Goal: Task Accomplishment & Management: Use online tool/utility

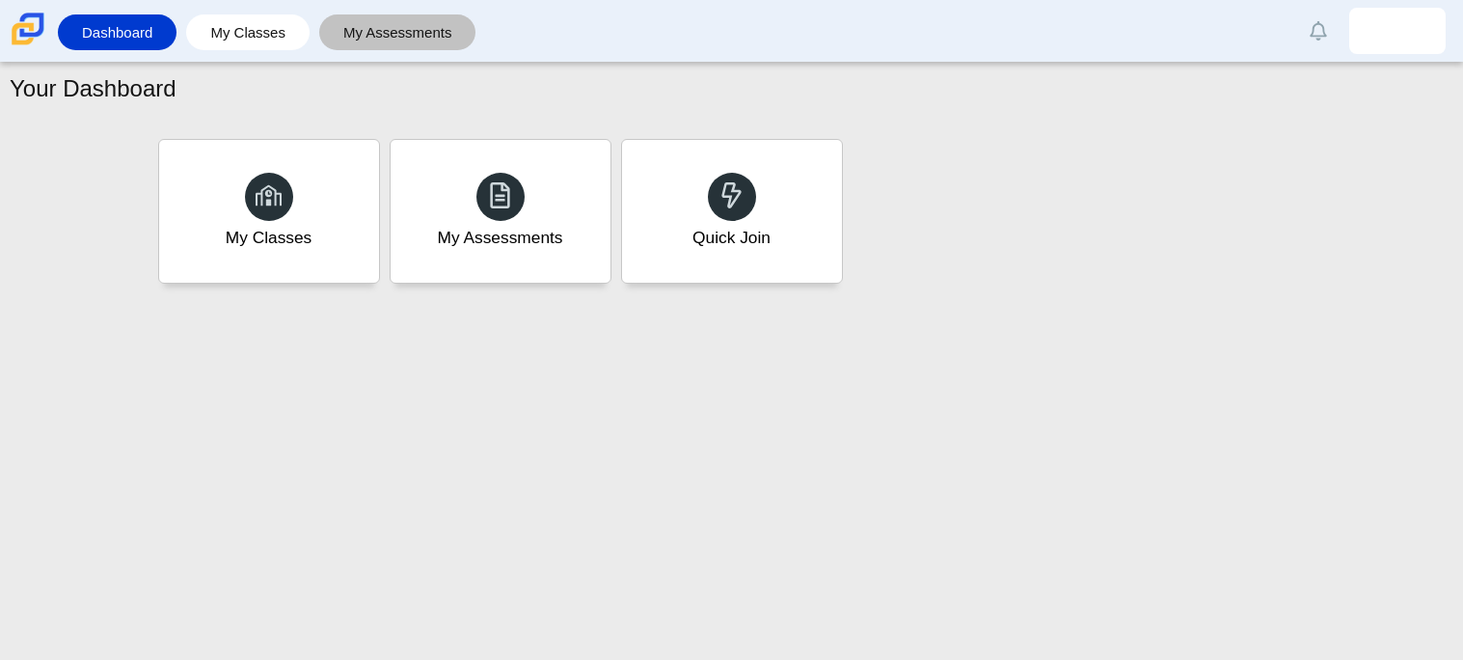
click at [365, 45] on link "My Assessments" at bounding box center [398, 32] width 138 height 36
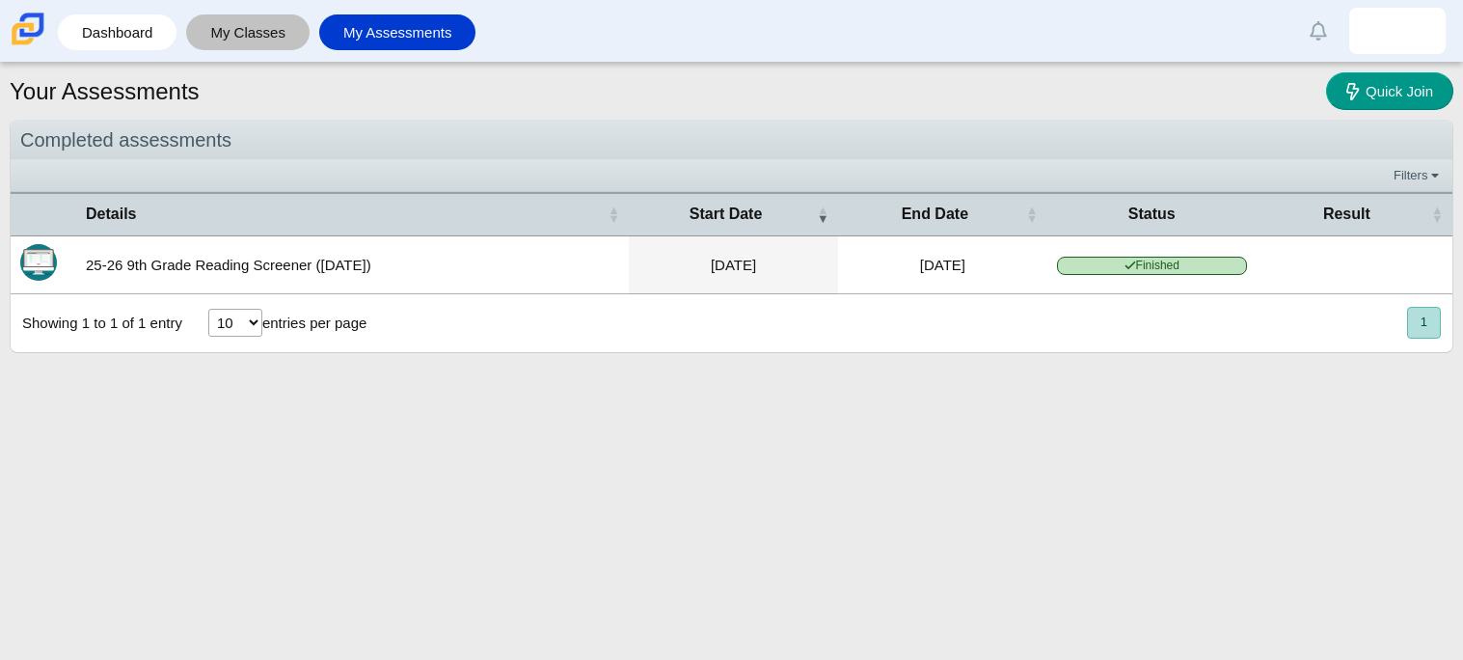
click at [278, 42] on link "My Classes" at bounding box center [248, 32] width 104 height 36
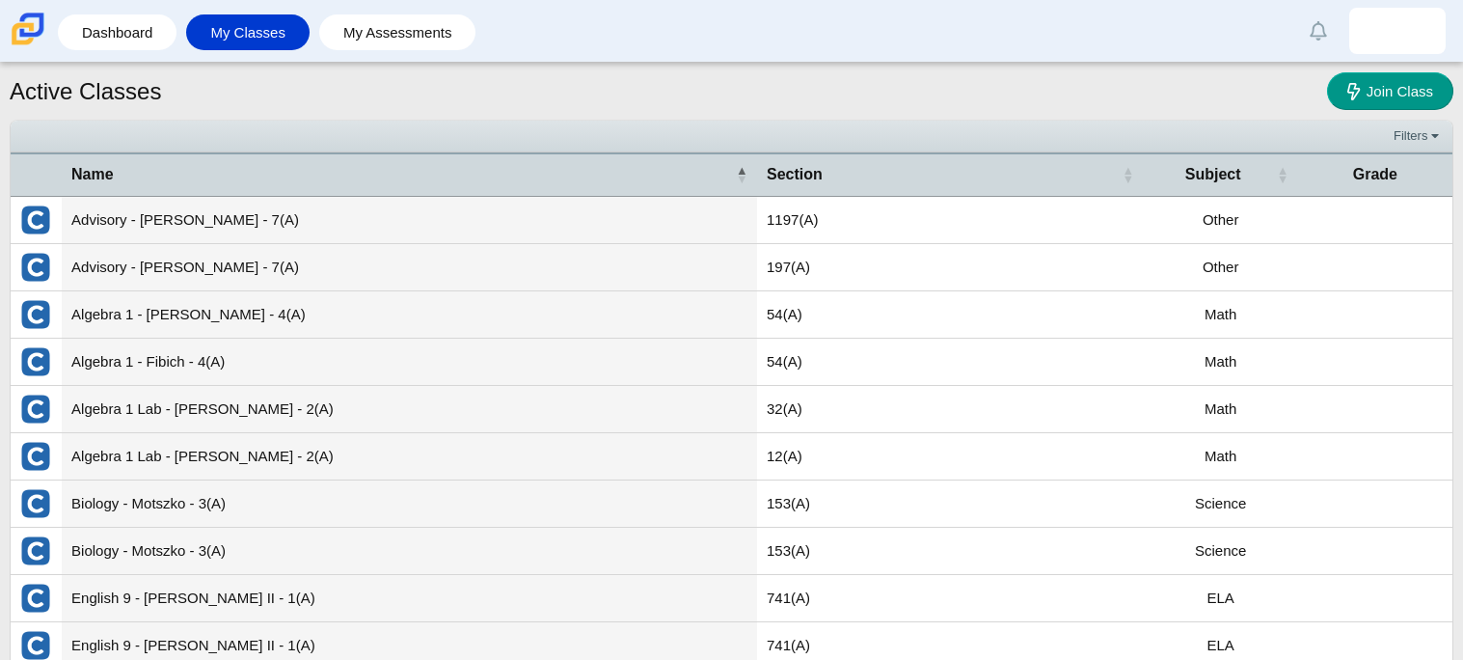
click at [379, 13] on li "My Assessments" at bounding box center [402, 32] width 167 height 43
click at [406, 30] on link "My Assessments" at bounding box center [398, 32] width 138 height 36
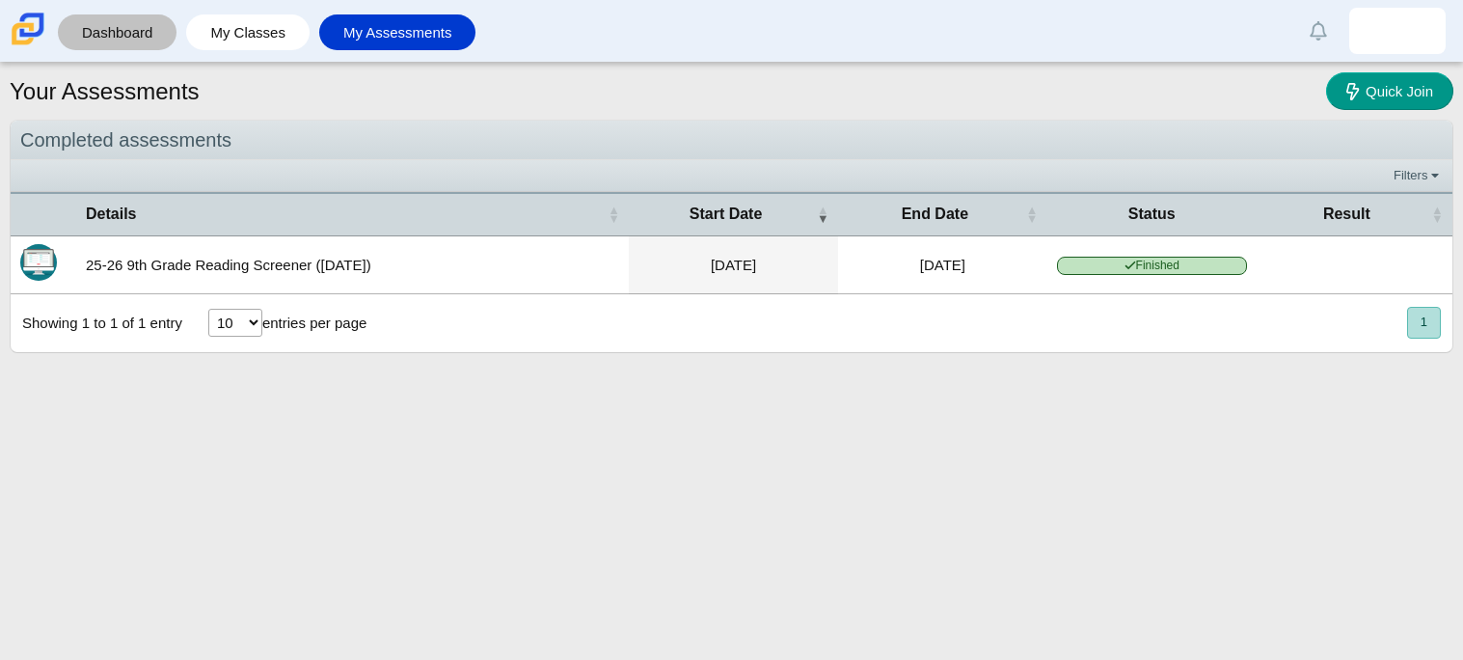
click at [123, 25] on link "Dashboard" at bounding box center [117, 32] width 99 height 36
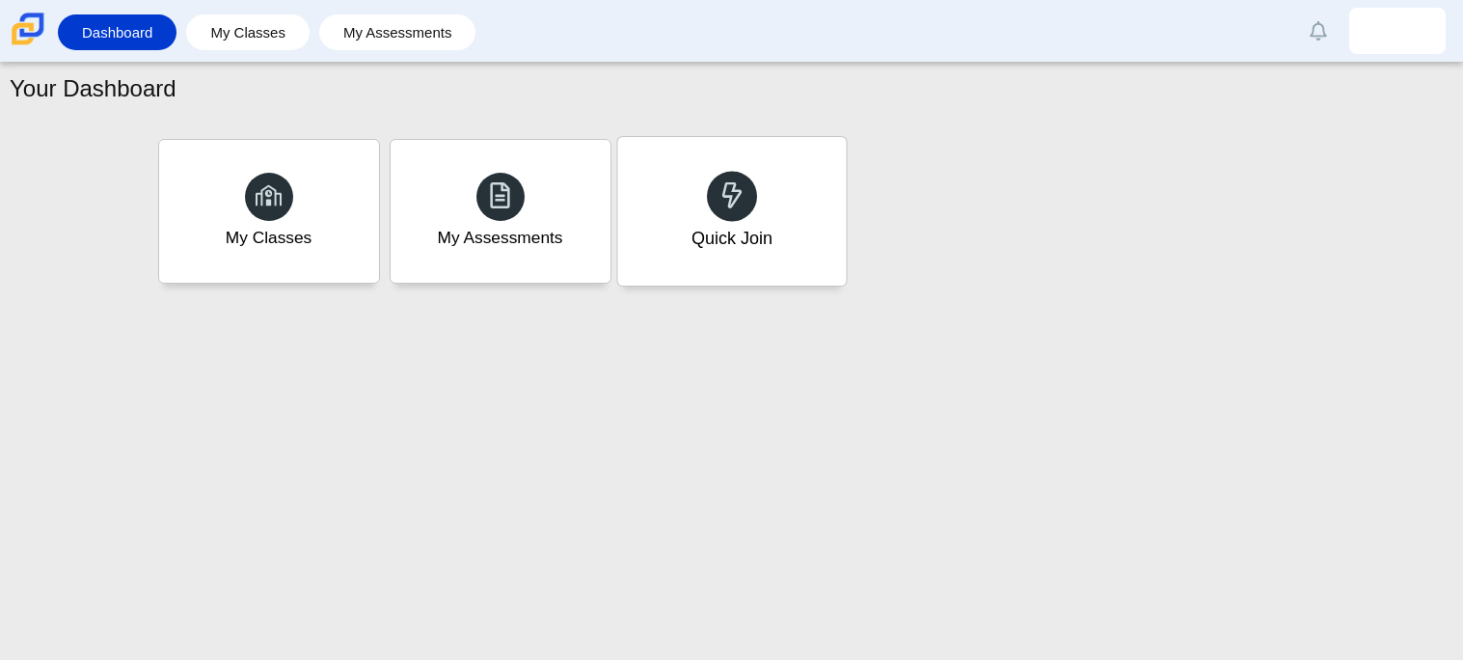
click at [788, 260] on div "Quick Join" at bounding box center [731, 211] width 229 height 149
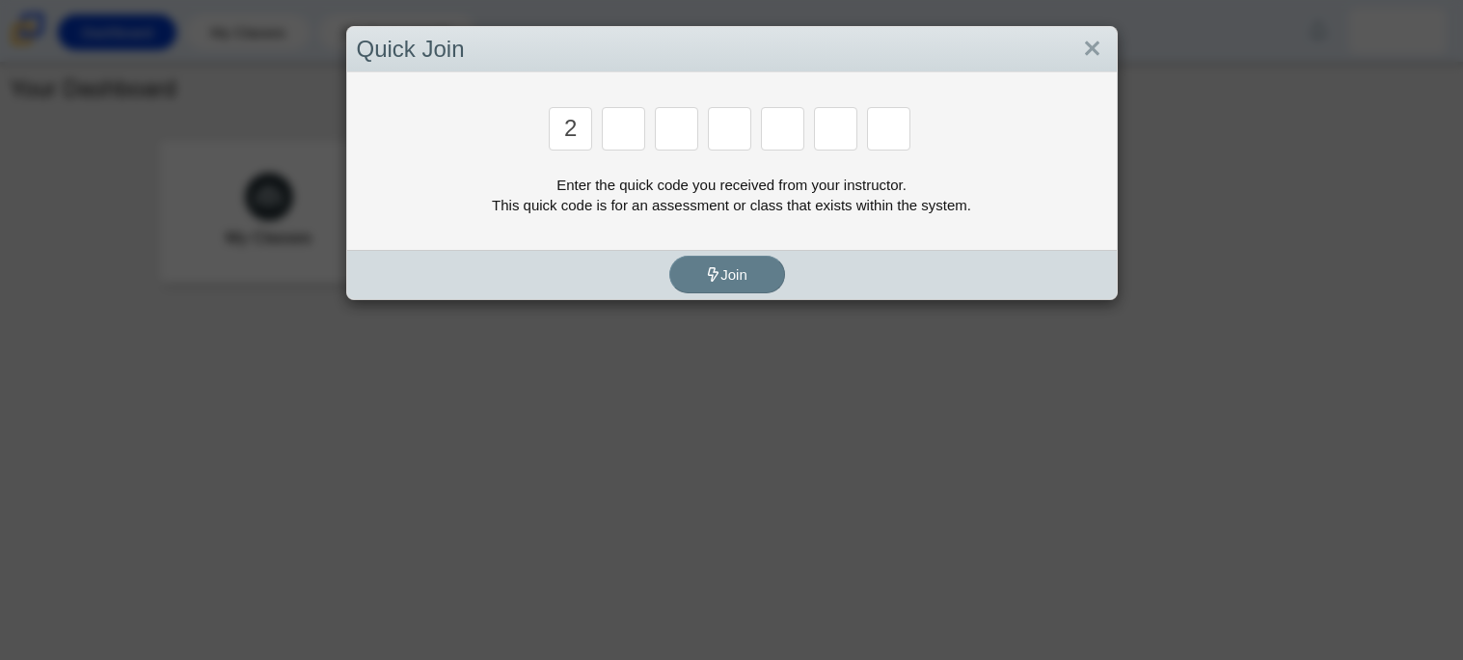
type input "2"
type input "c"
type input "u"
type input "p"
type input "s"
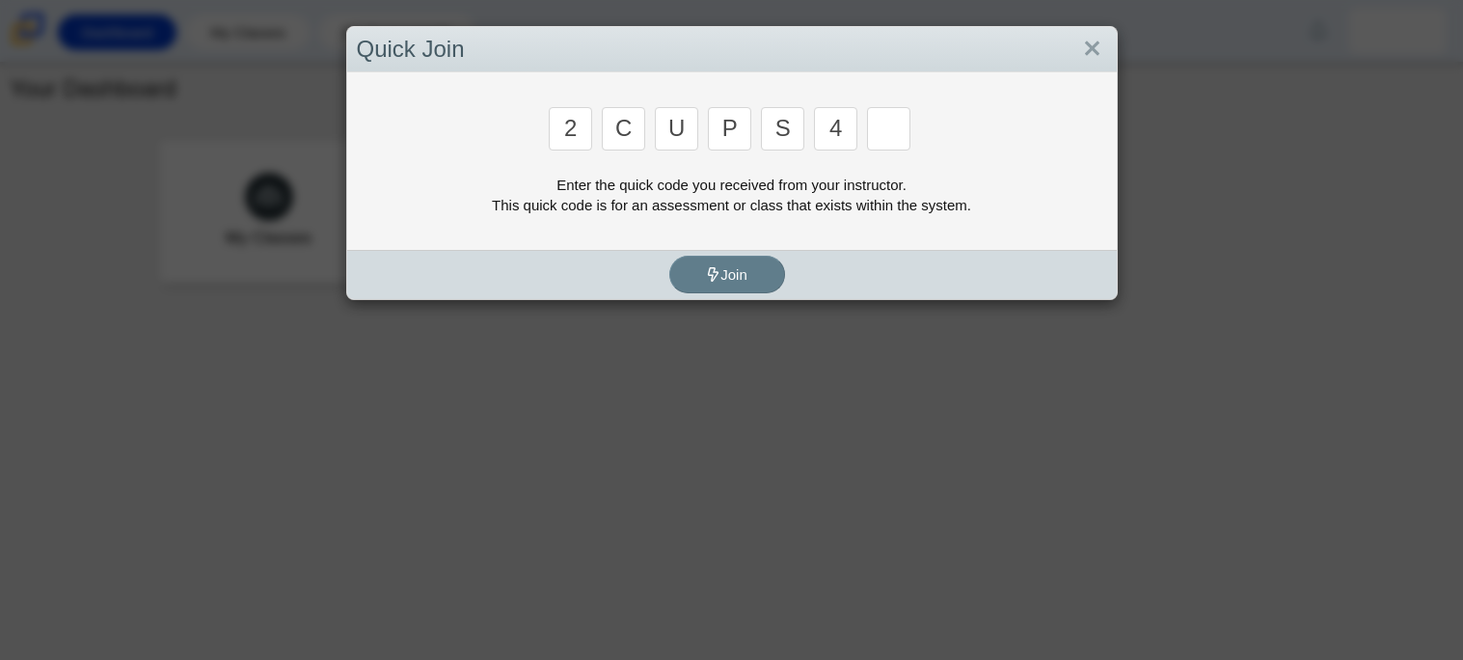
type input "4"
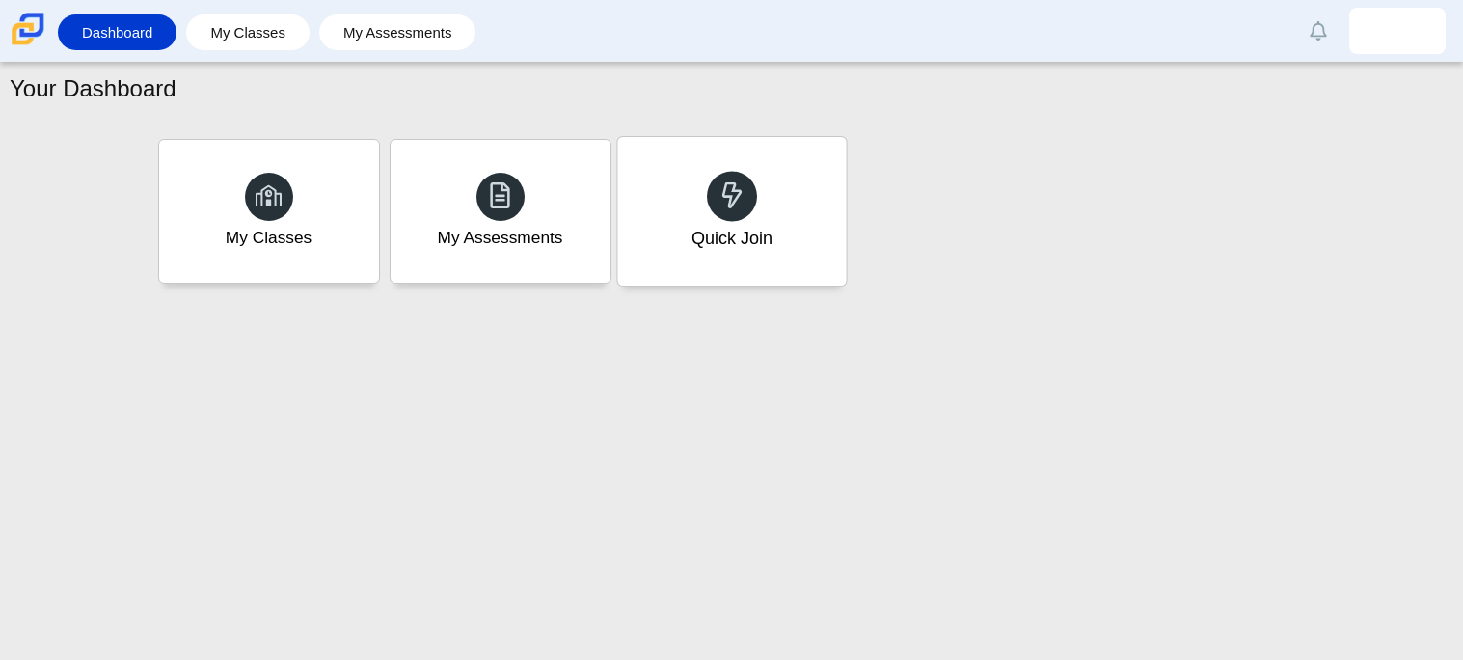
type input "a"
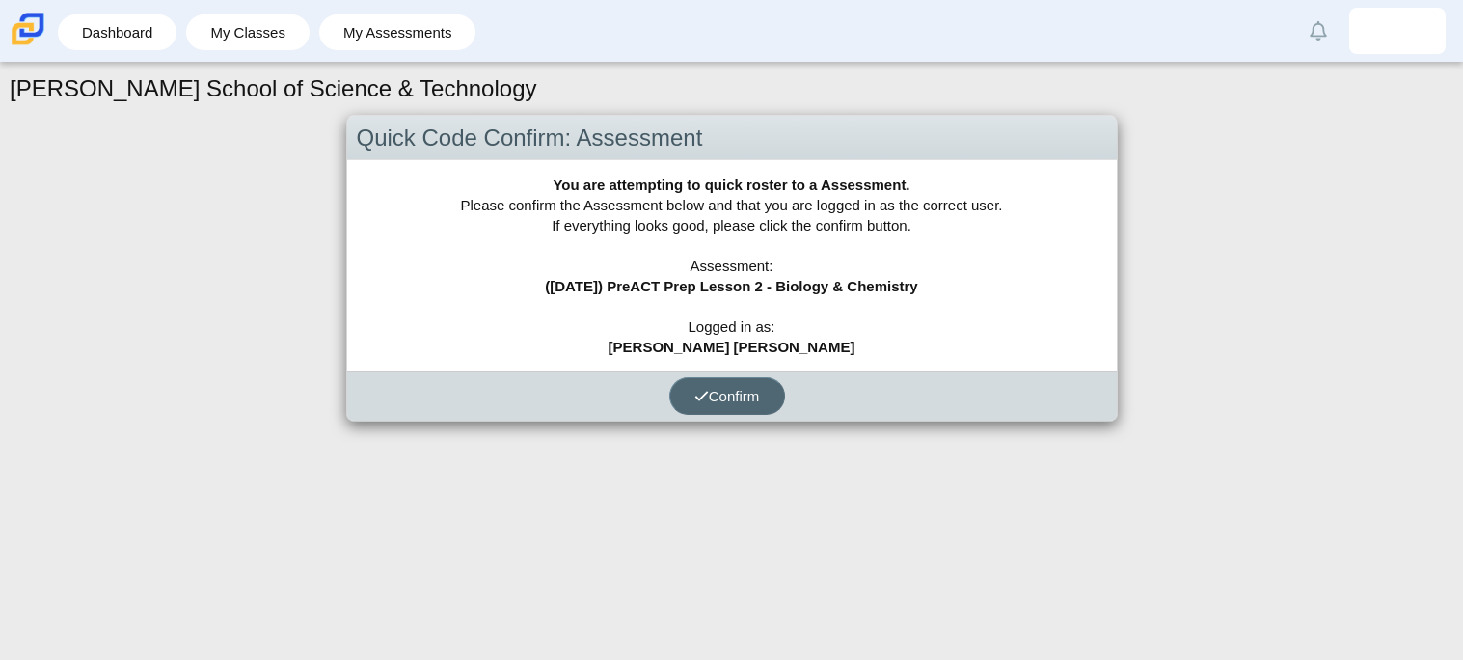
click at [771, 392] on button "Confirm" at bounding box center [727, 396] width 116 height 38
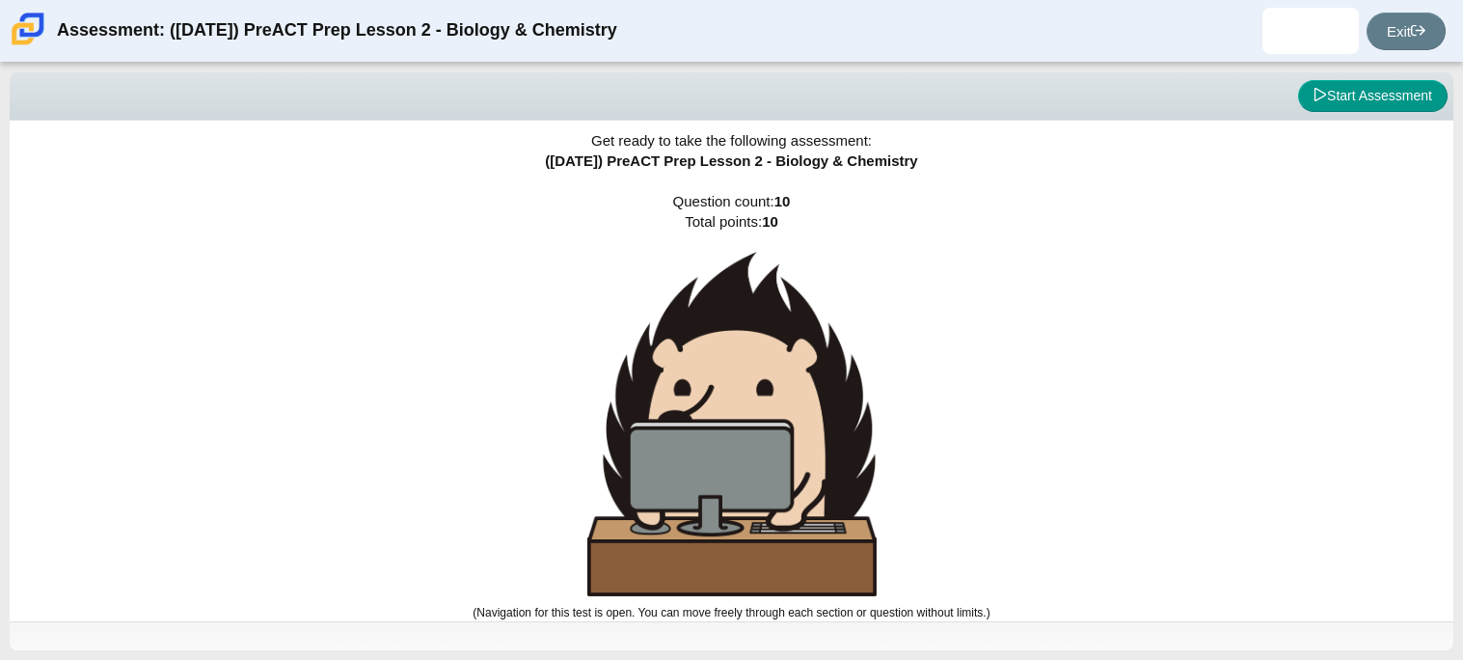
scroll to position [11, 0]
click at [1350, 93] on button "Start Assessment" at bounding box center [1372, 96] width 149 height 33
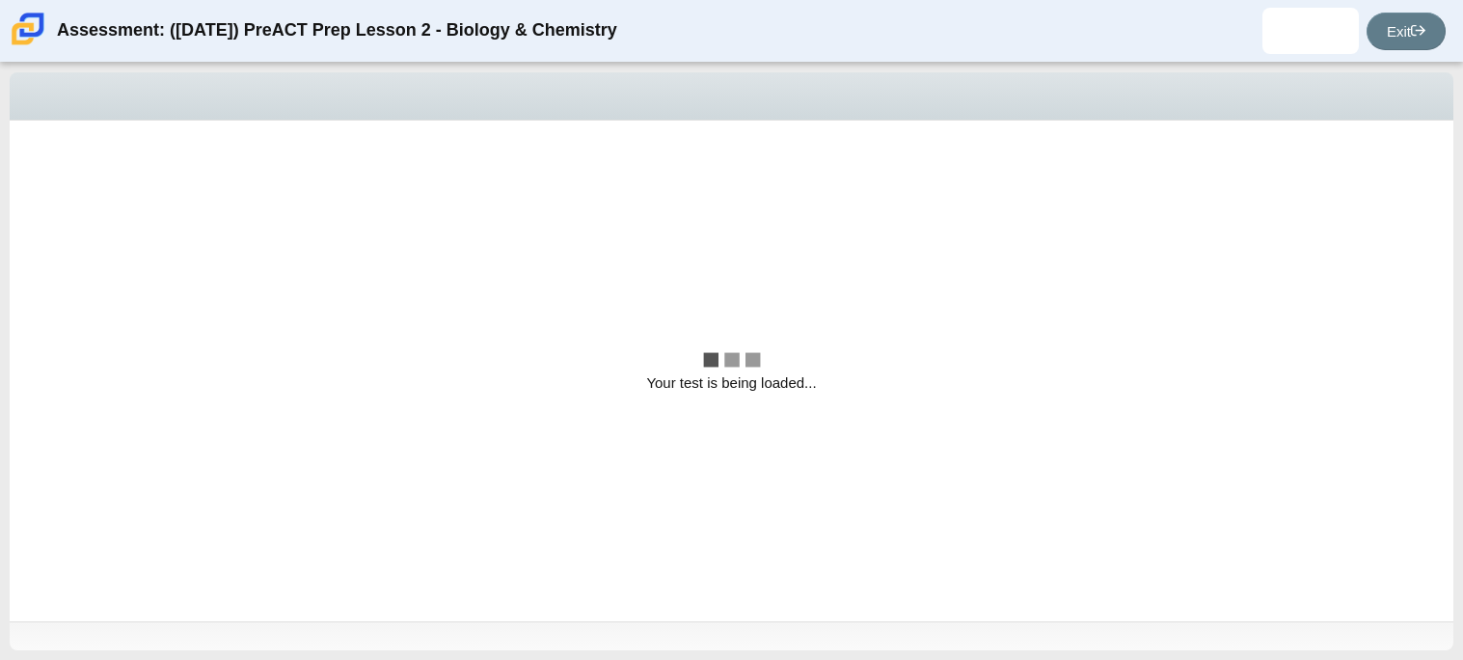
scroll to position [0, 0]
select select "88c27e0d-eae0-4ba9-ac20-9160ce6547ef"
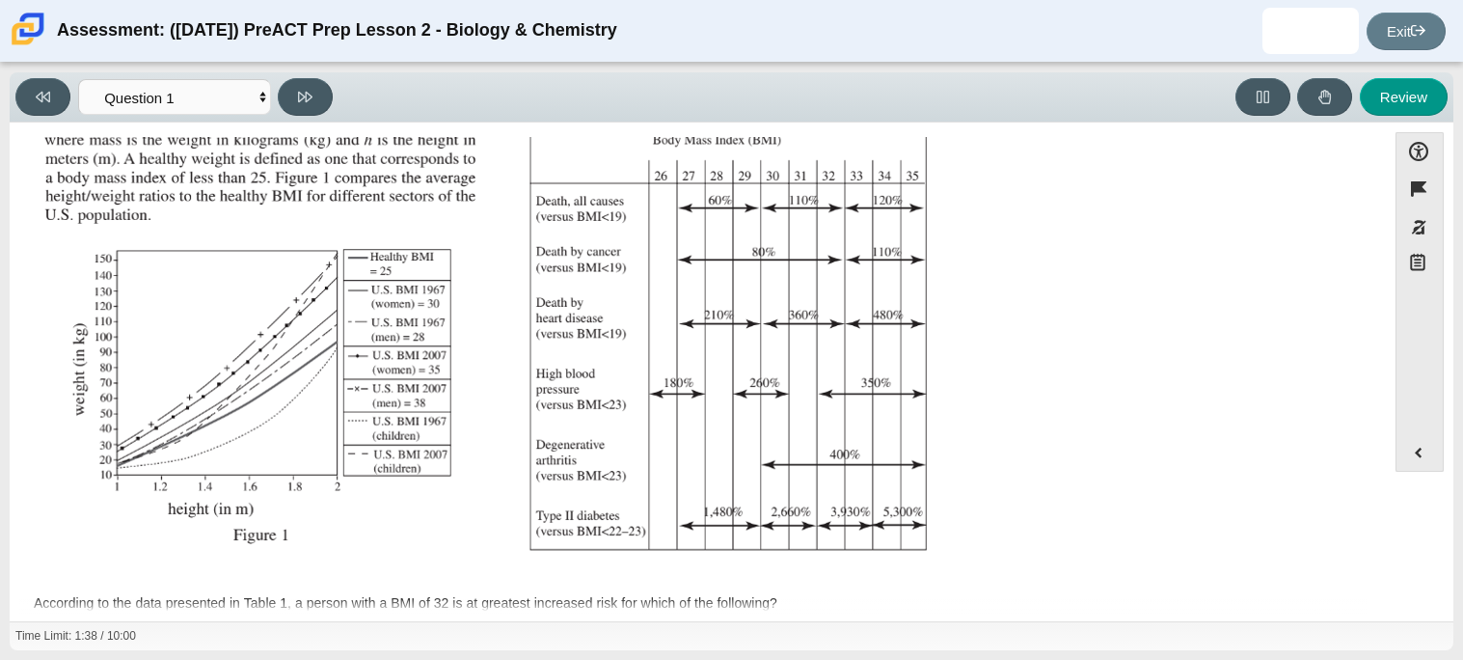
scroll to position [220, 0]
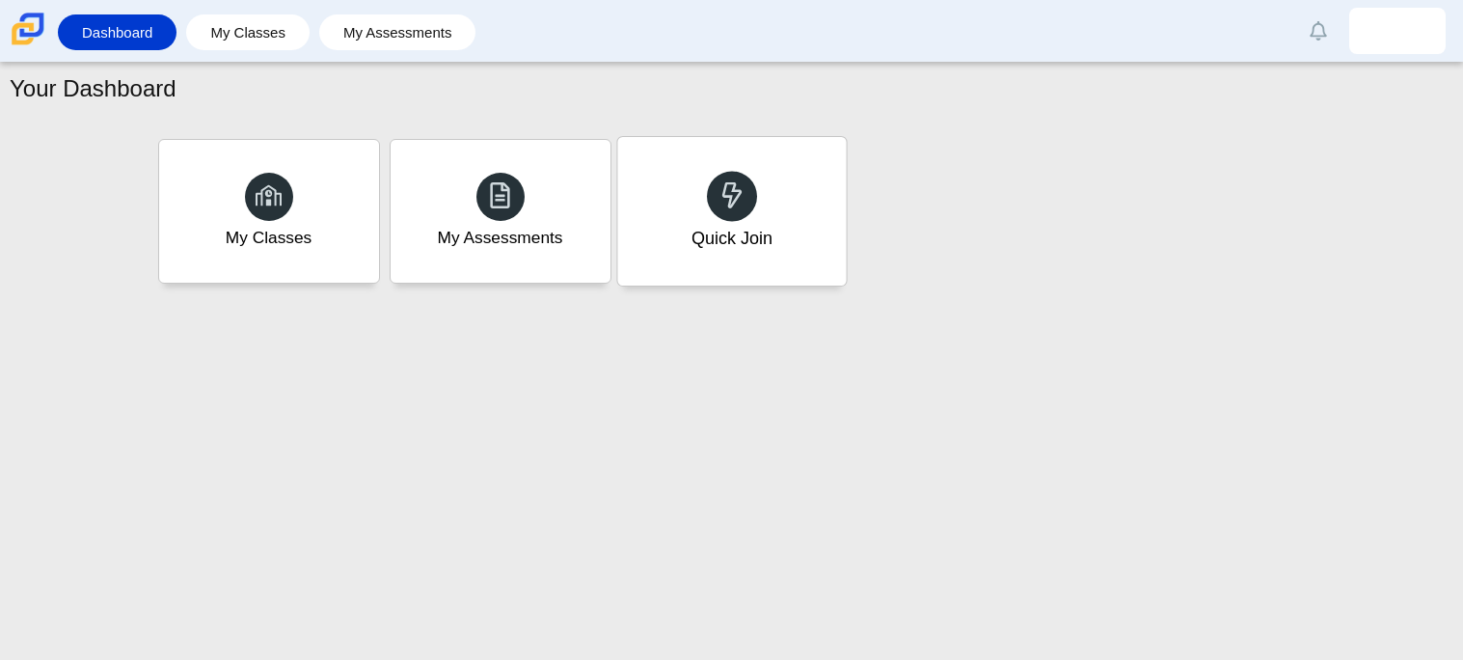
click at [669, 194] on div "Quick Join" at bounding box center [731, 211] width 229 height 149
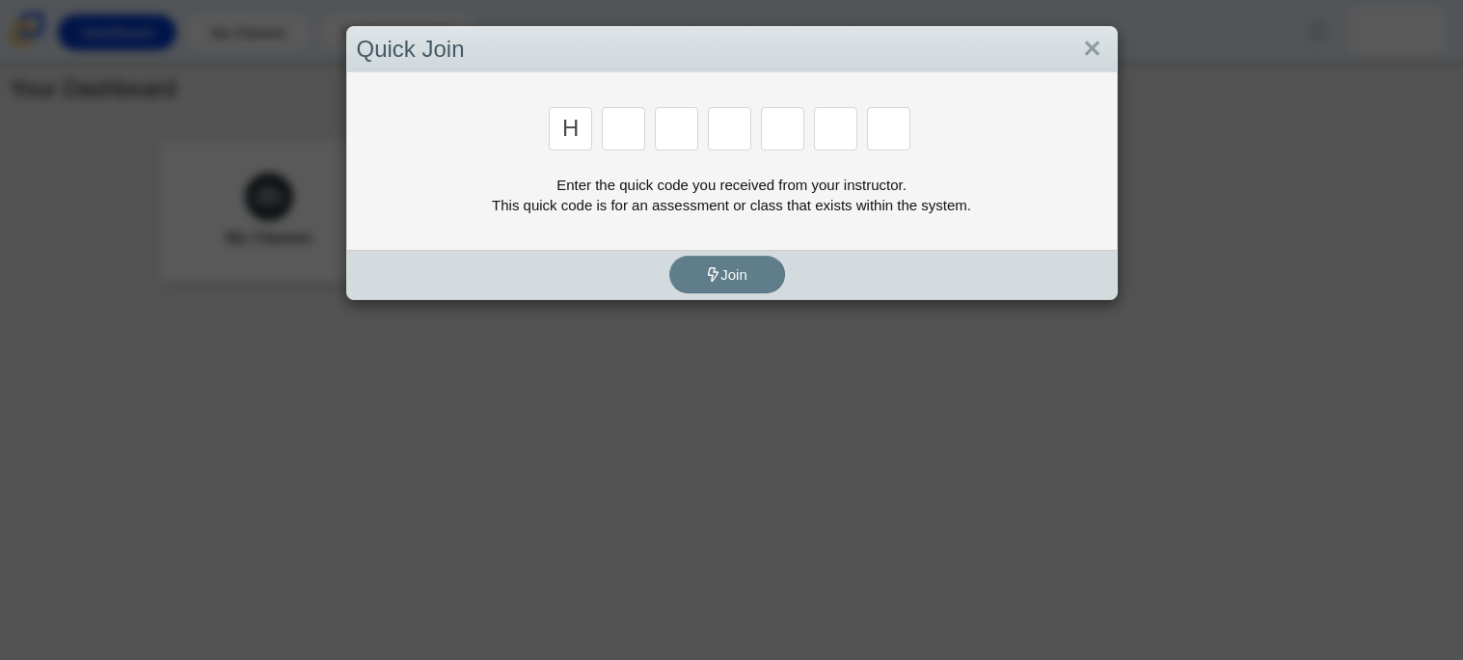
type input "h"
type input "c"
type input "d"
type input "g"
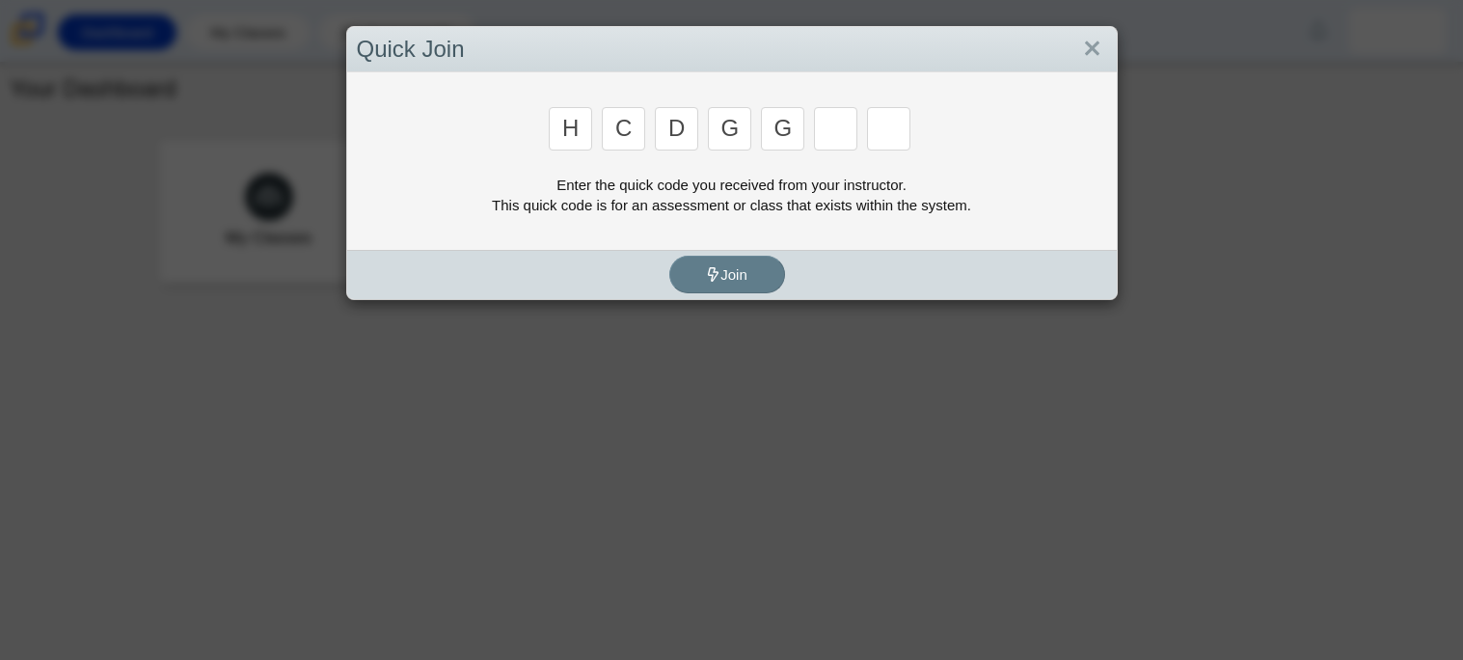
type input "g"
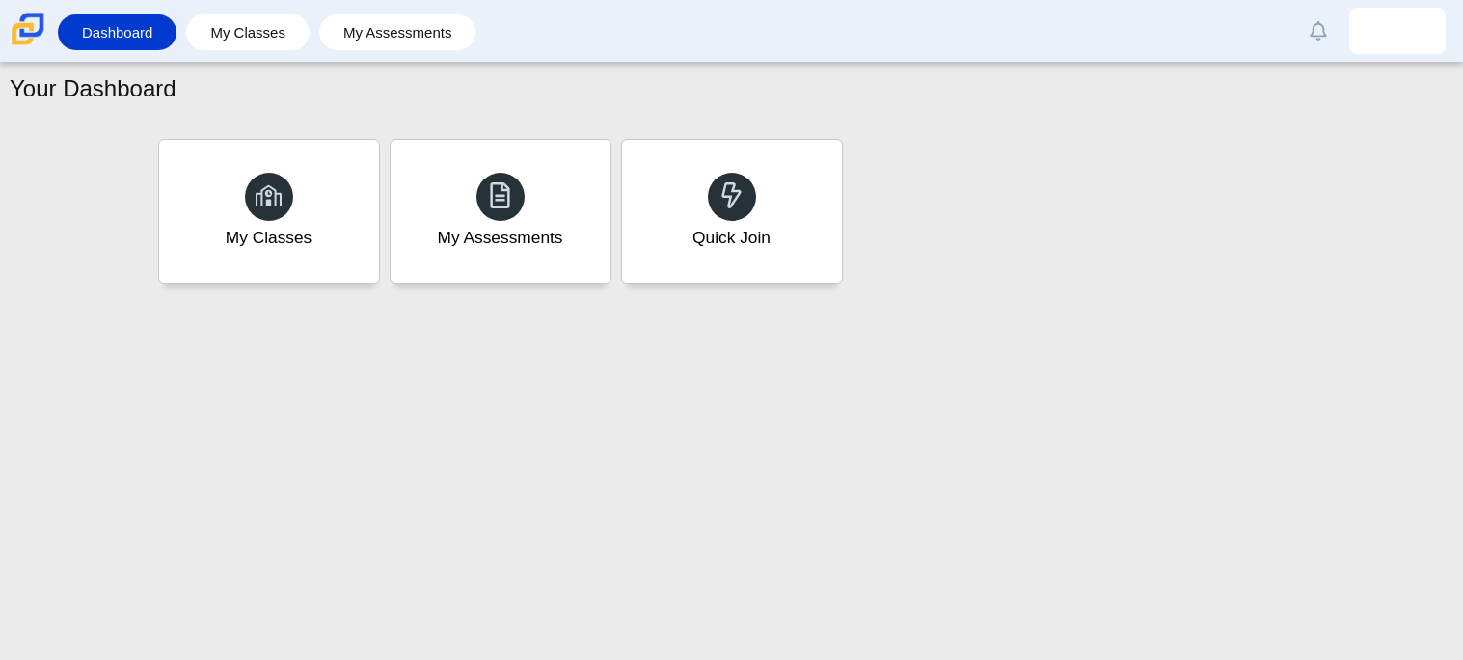
type input "h"
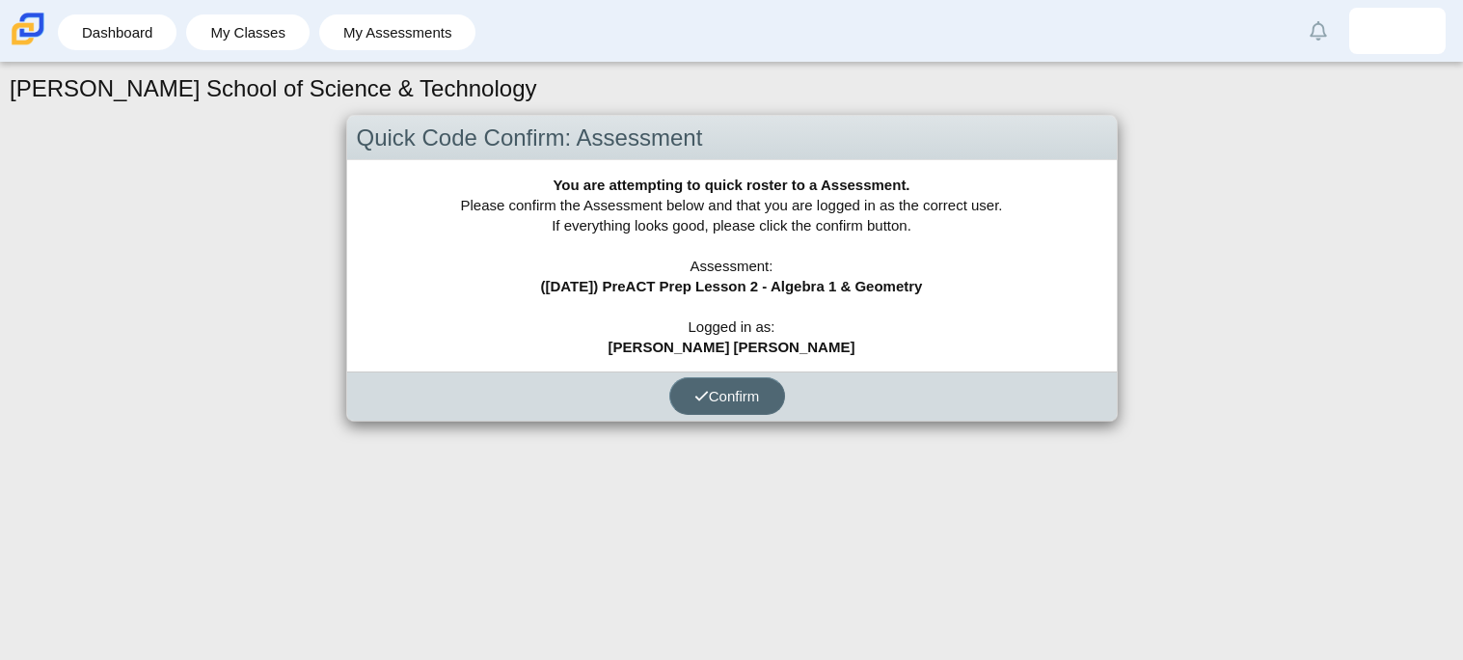
click at [750, 398] on span "Confirm" at bounding box center [727, 396] width 66 height 16
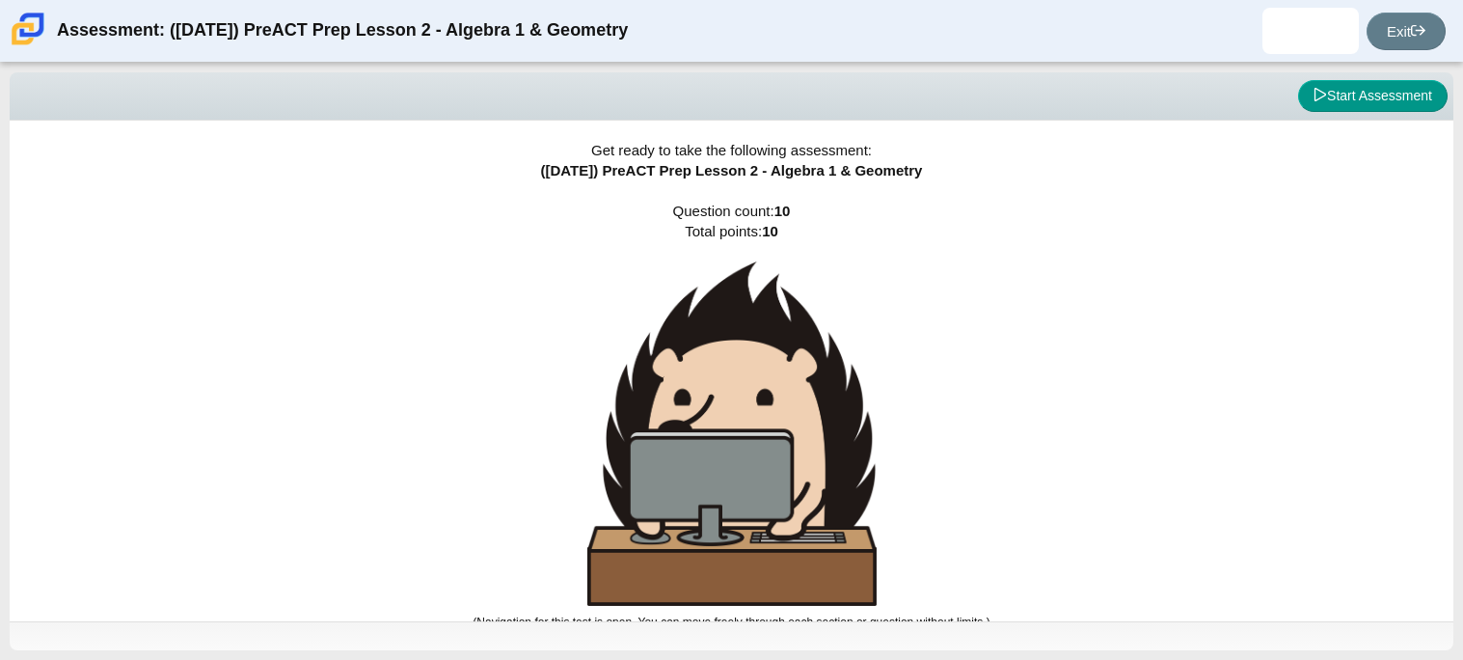
scroll to position [11, 0]
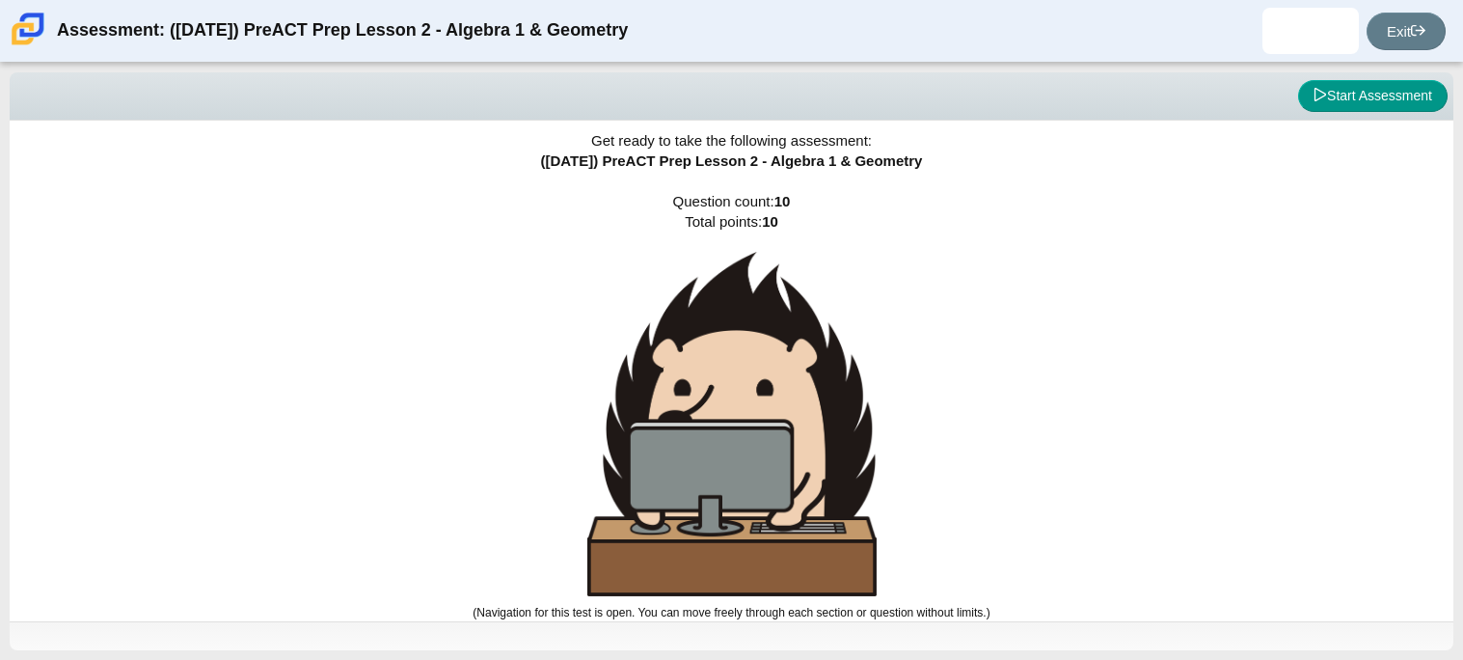
click at [1004, 494] on div "Get ready to take the following assessment: ([DATE]) PreACT Prep Lesson 2 - Alg…" at bounding box center [732, 361] width 1444 height 500
